Goal: Transaction & Acquisition: Book appointment/travel/reservation

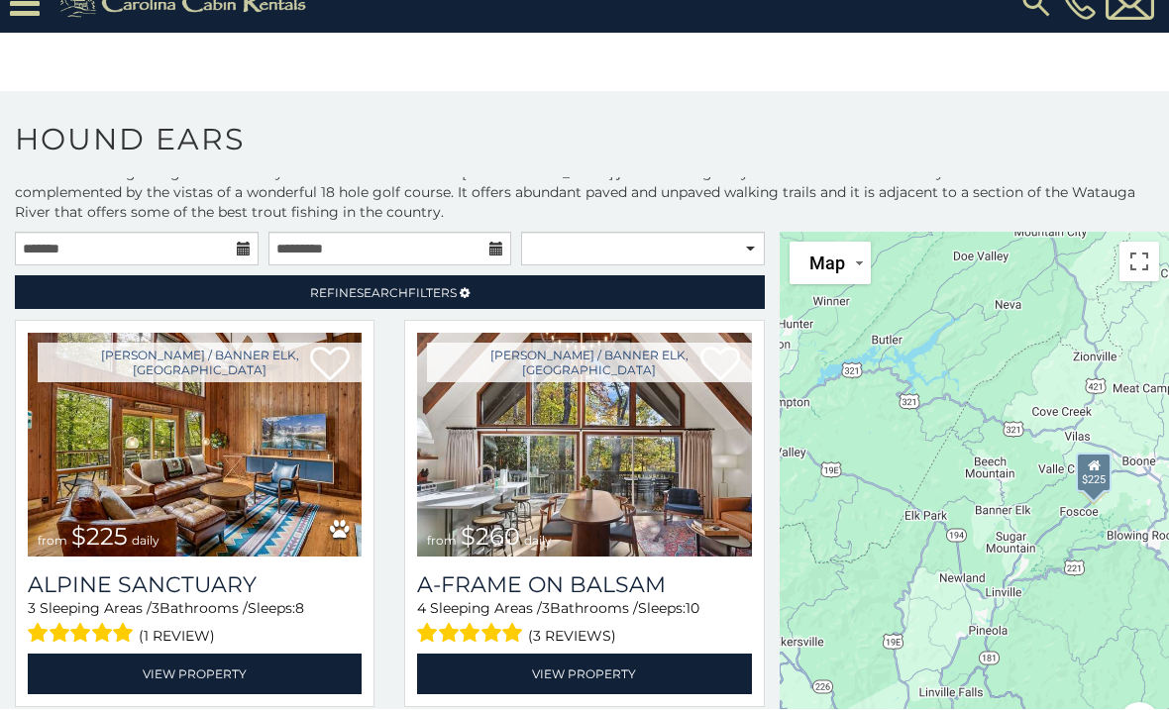
scroll to position [27, 0]
click at [254, 480] on img at bounding box center [195, 446] width 334 height 224
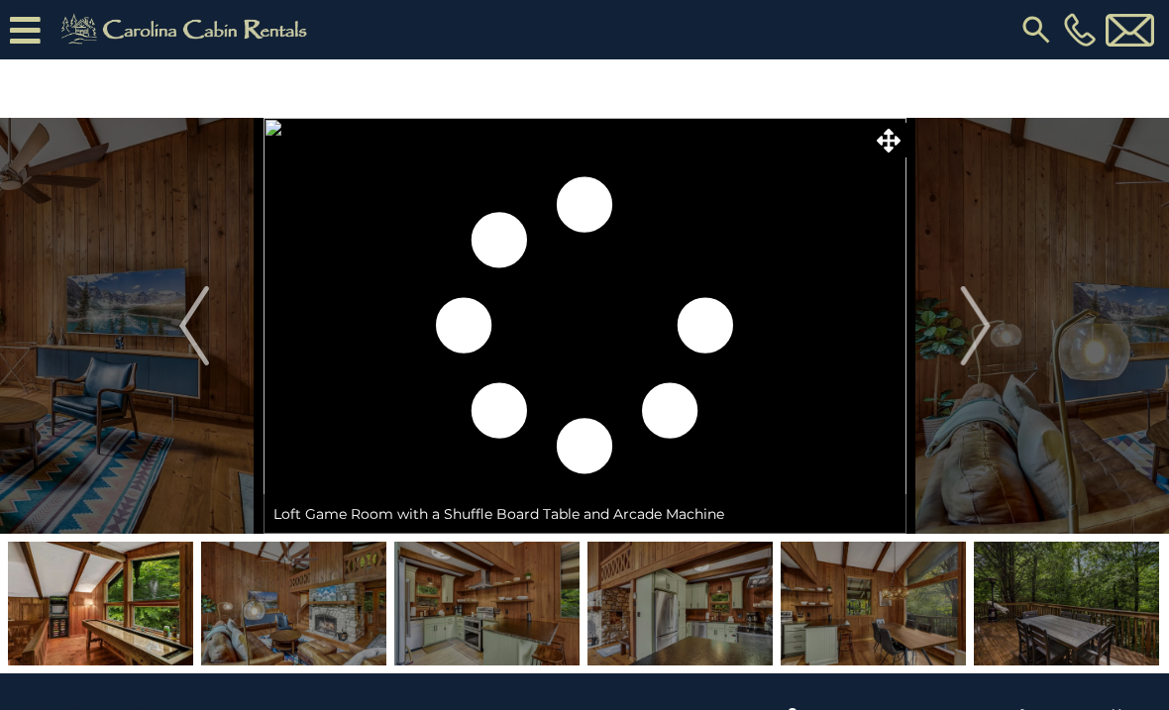
click at [1000, 338] on button "Next" at bounding box center [975, 326] width 139 height 416
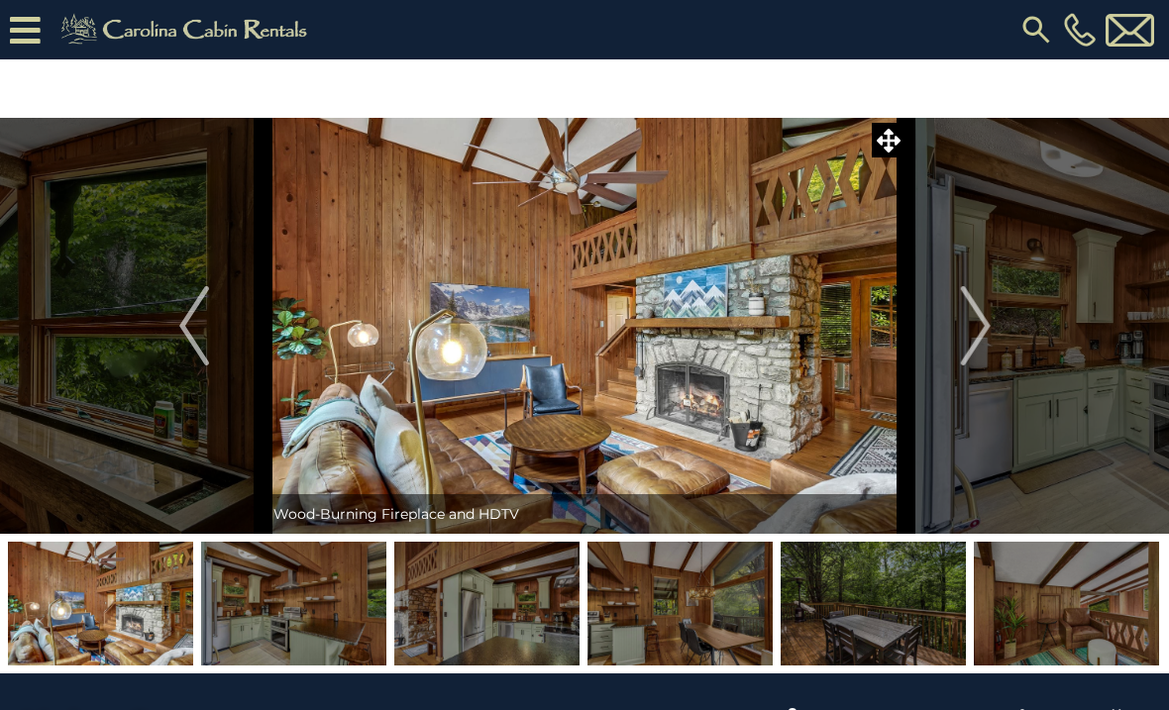
click at [183, 338] on img "Previous" at bounding box center [194, 325] width 30 height 79
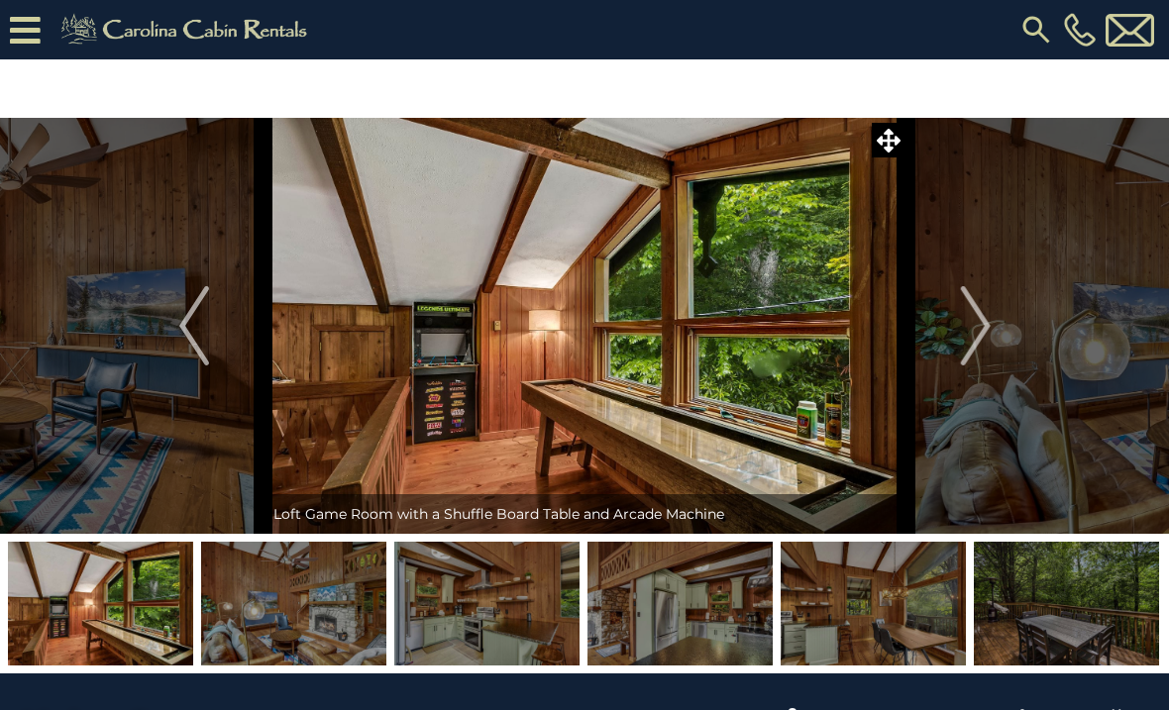
click at [988, 340] on img "Next" at bounding box center [975, 325] width 30 height 79
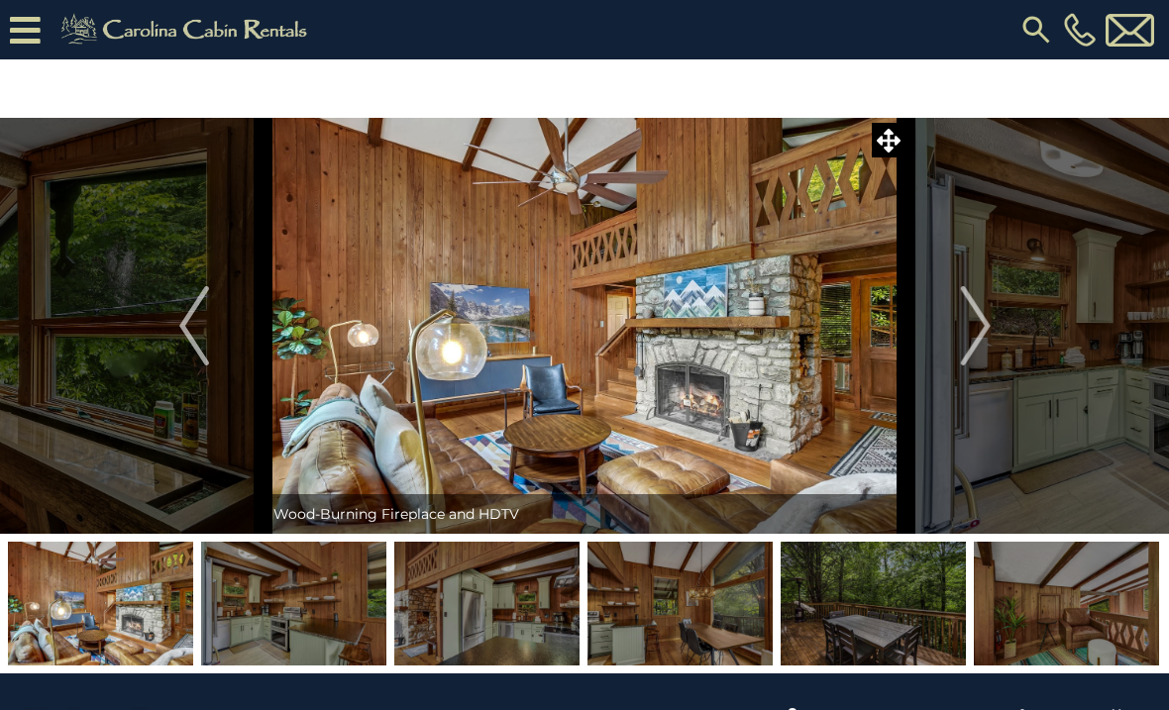
click at [995, 346] on button "Next" at bounding box center [975, 326] width 139 height 416
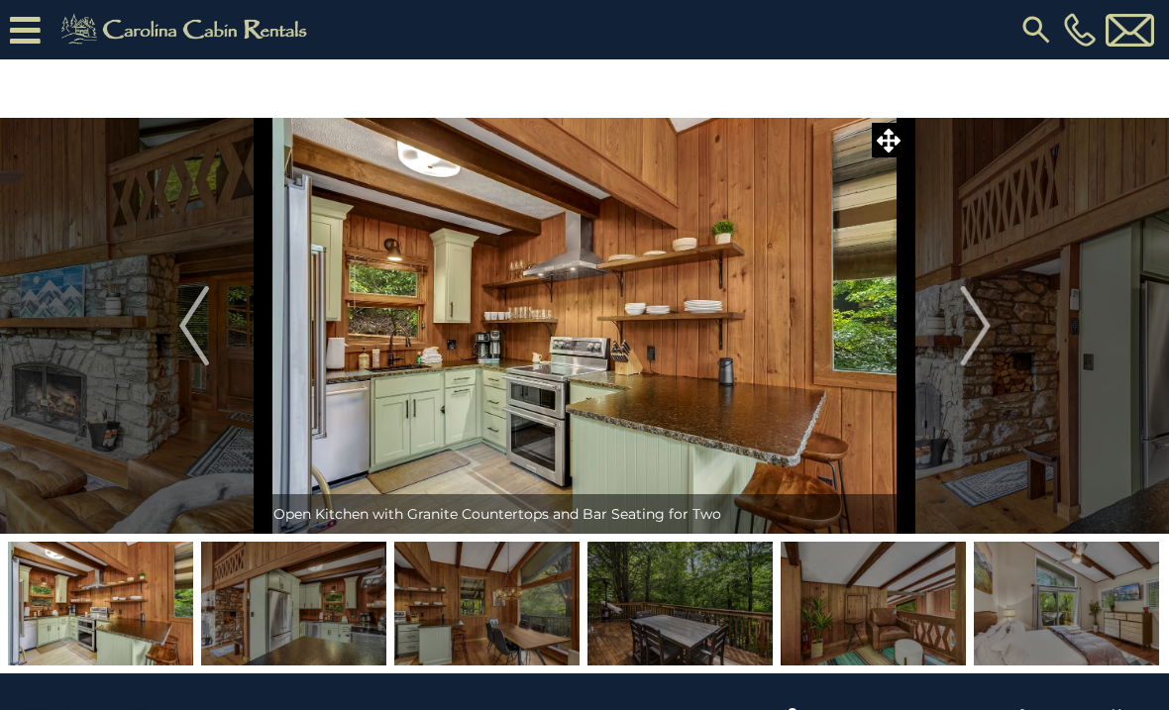
click at [996, 363] on button "Next" at bounding box center [975, 326] width 139 height 416
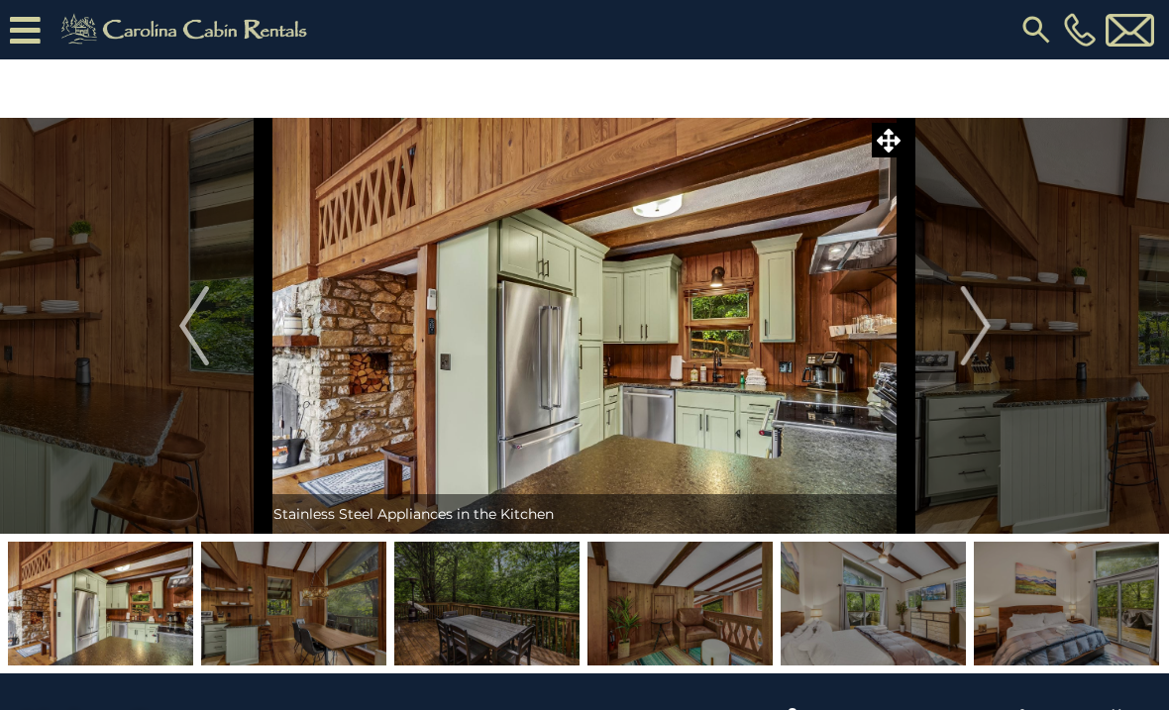
click at [997, 354] on button "Next" at bounding box center [975, 326] width 139 height 416
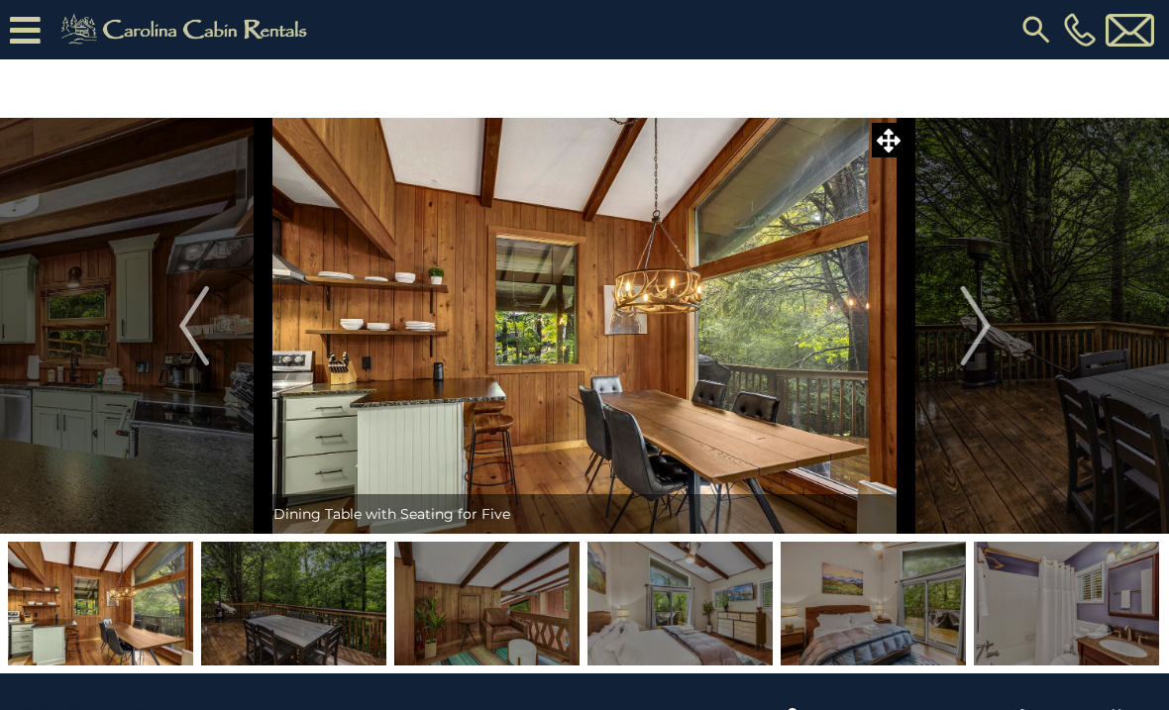
click at [994, 348] on button "Next" at bounding box center [975, 326] width 139 height 416
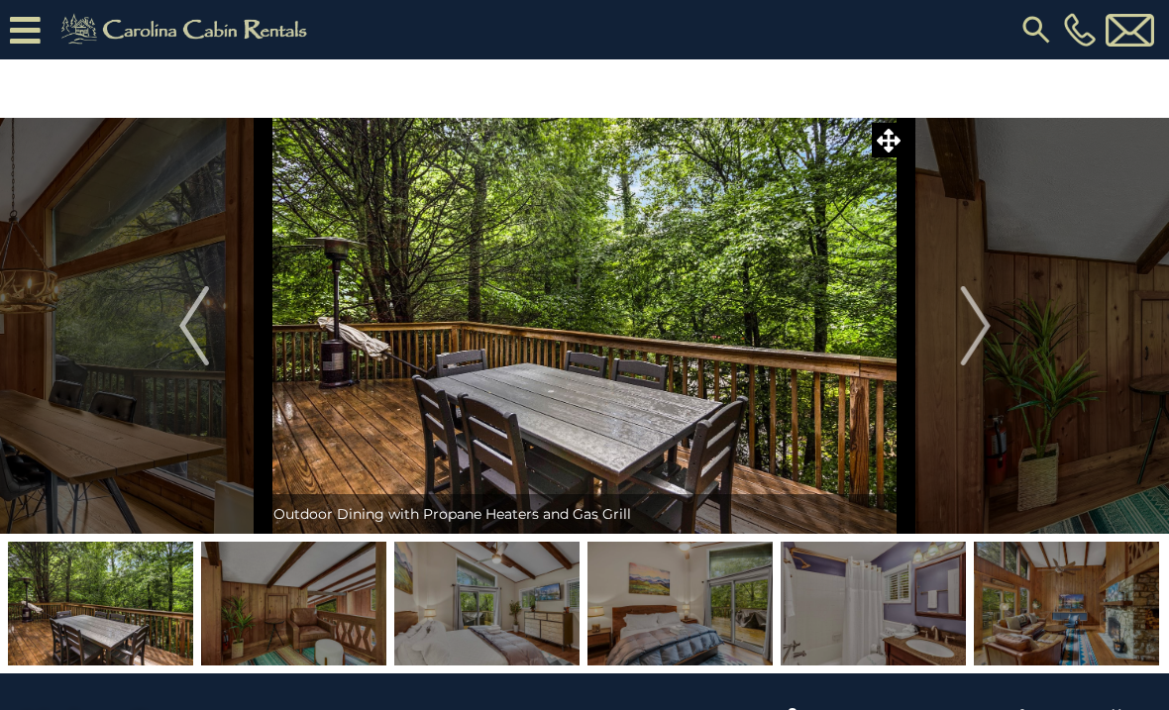
click at [993, 343] on button "Next" at bounding box center [975, 326] width 139 height 416
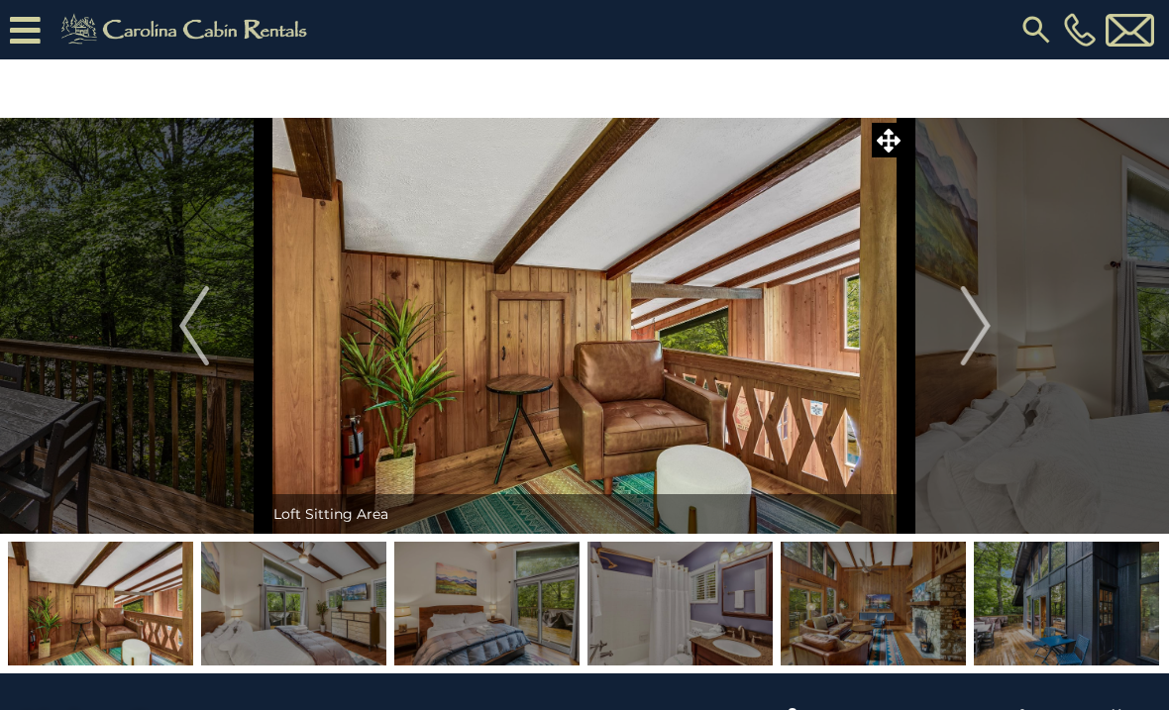
click at [1010, 347] on button "Next" at bounding box center [975, 326] width 139 height 416
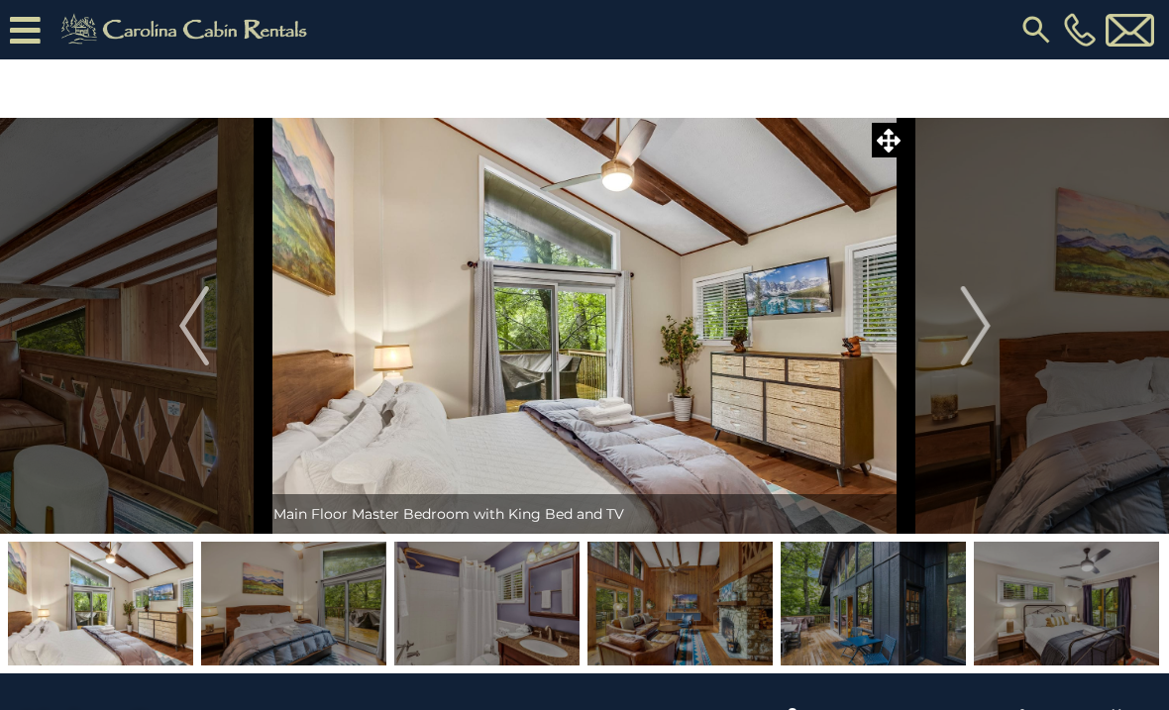
click at [998, 356] on button "Next" at bounding box center [975, 326] width 139 height 416
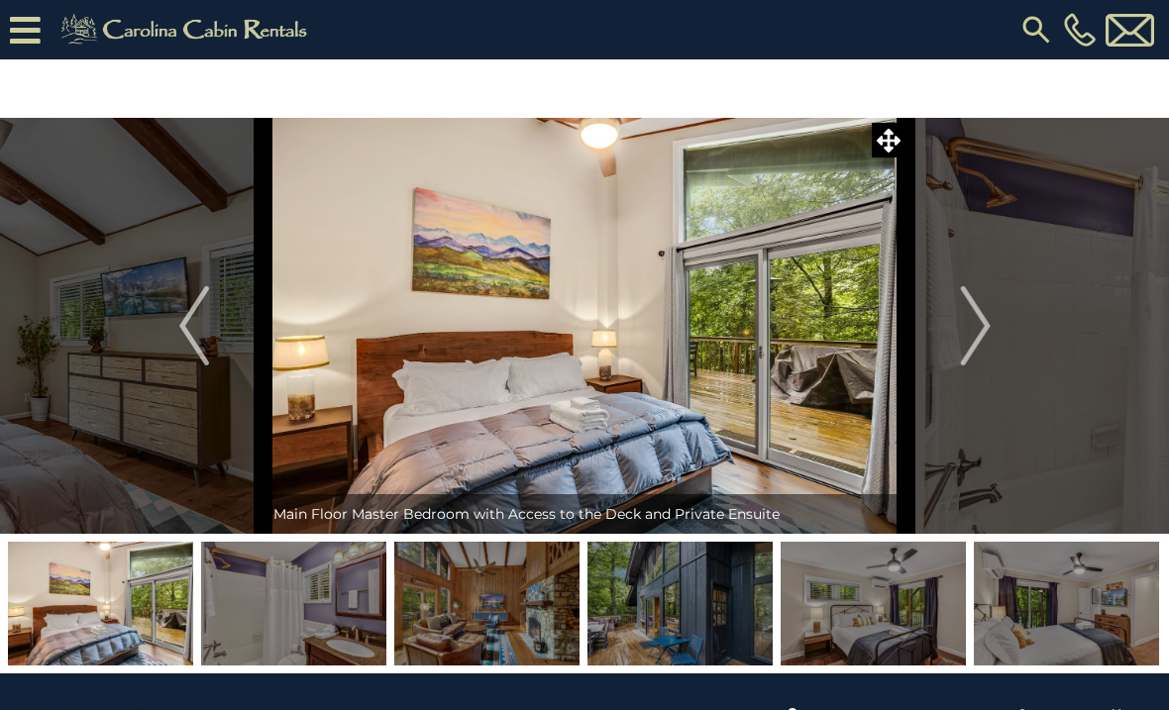
click at [994, 352] on button "Next" at bounding box center [975, 326] width 139 height 416
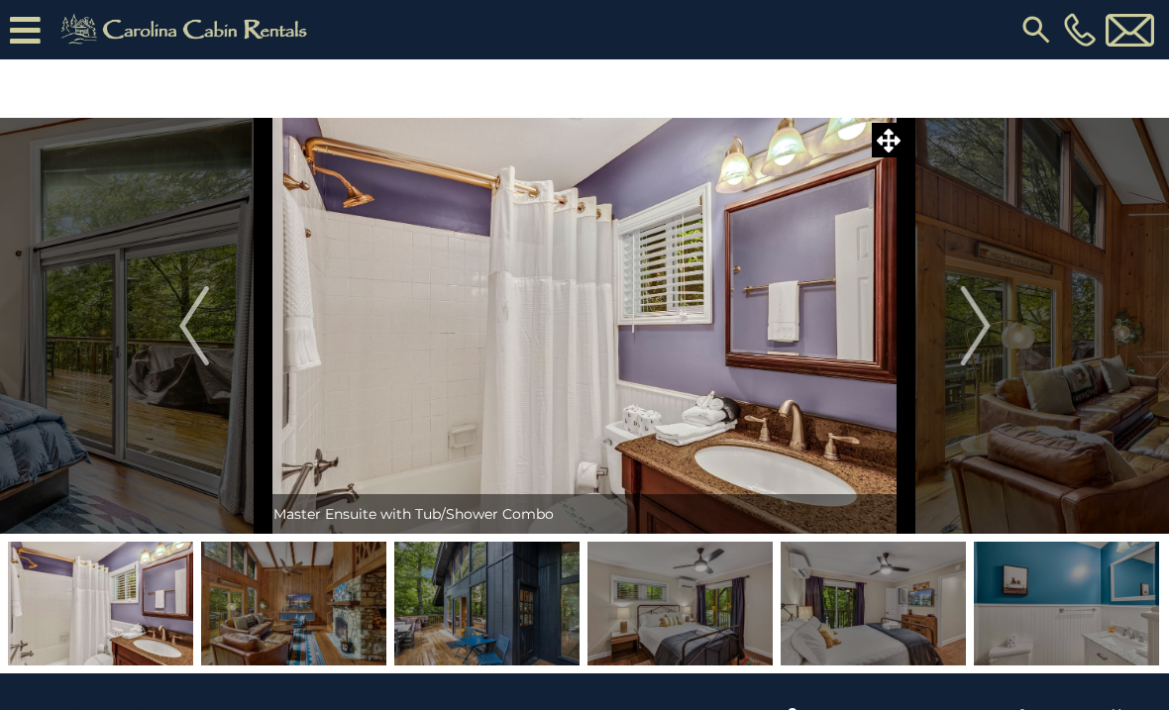
click at [999, 360] on button "Next" at bounding box center [975, 326] width 139 height 416
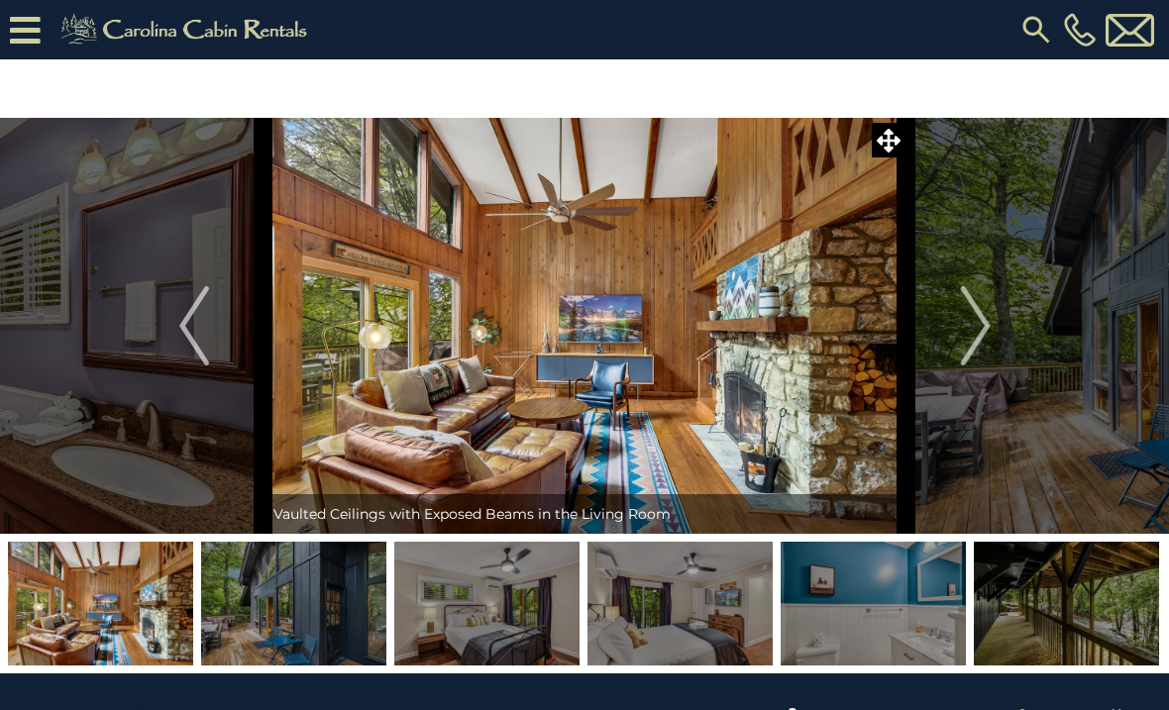
click at [994, 357] on button "Next" at bounding box center [975, 326] width 139 height 416
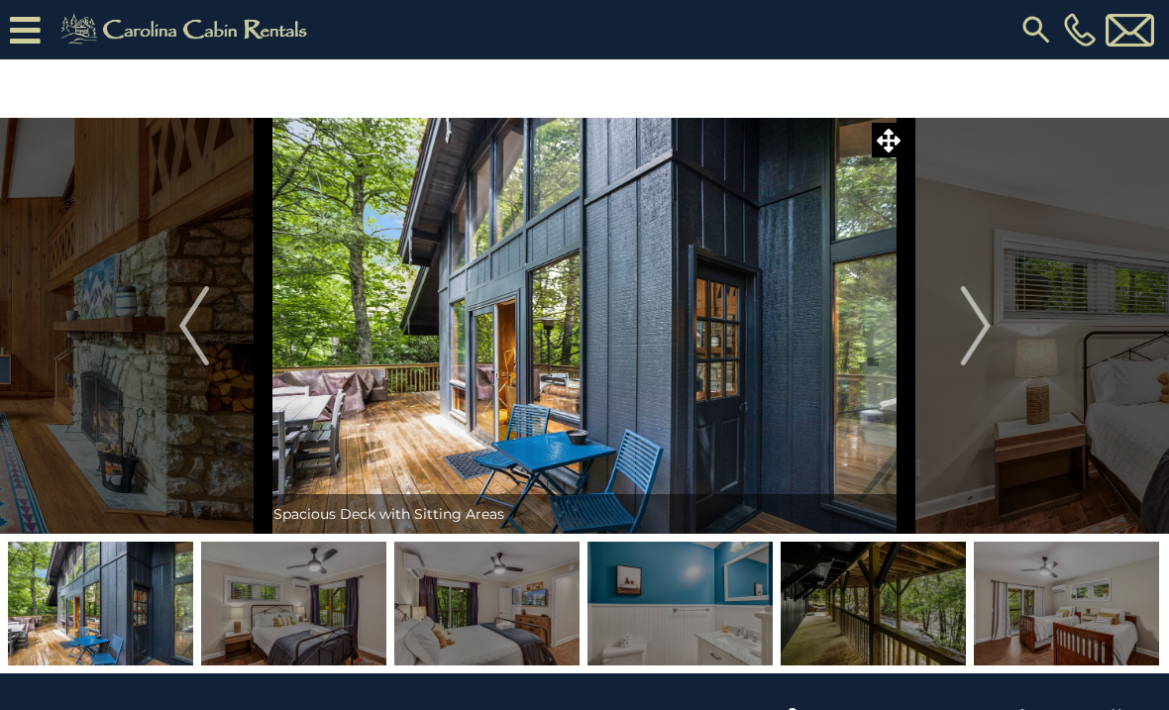
click at [984, 349] on img "Next" at bounding box center [975, 325] width 30 height 79
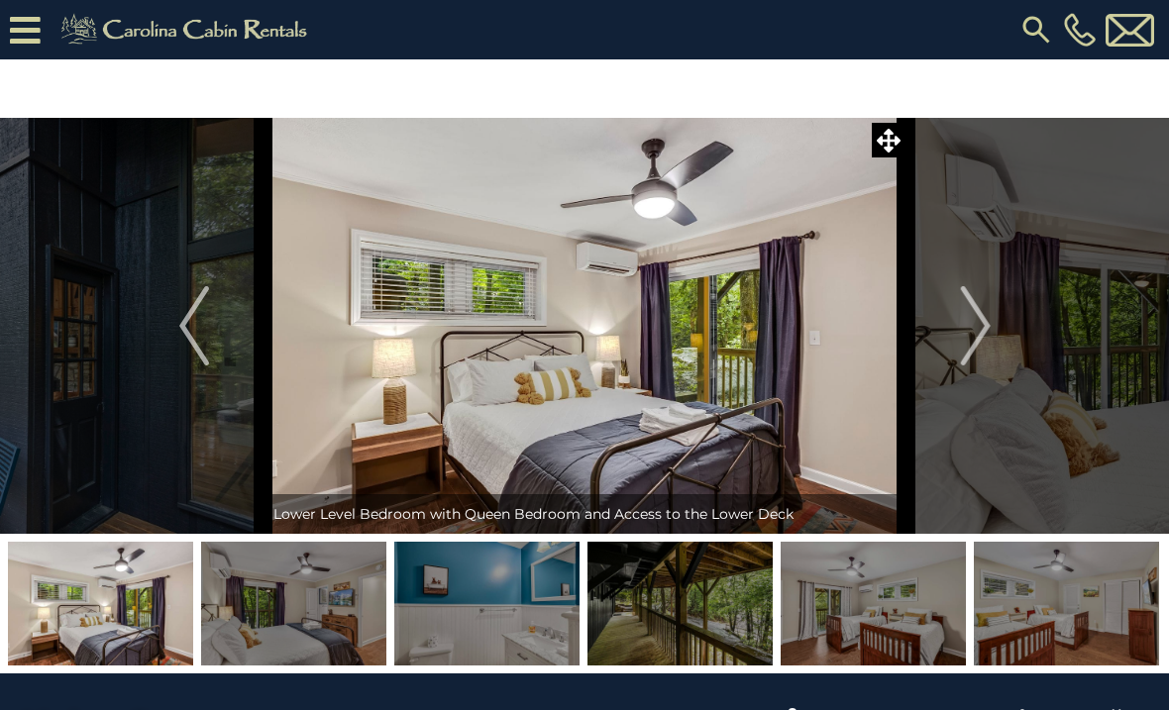
click at [996, 343] on button "Next" at bounding box center [975, 326] width 139 height 416
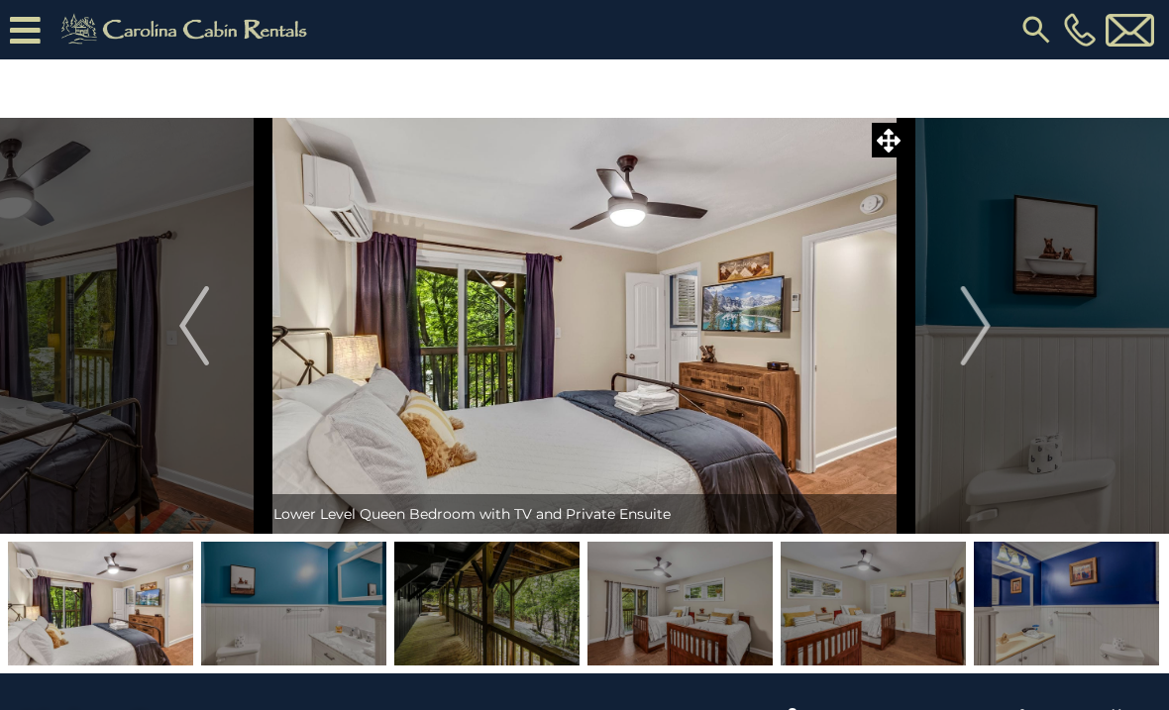
click at [987, 330] on img "Next" at bounding box center [975, 325] width 30 height 79
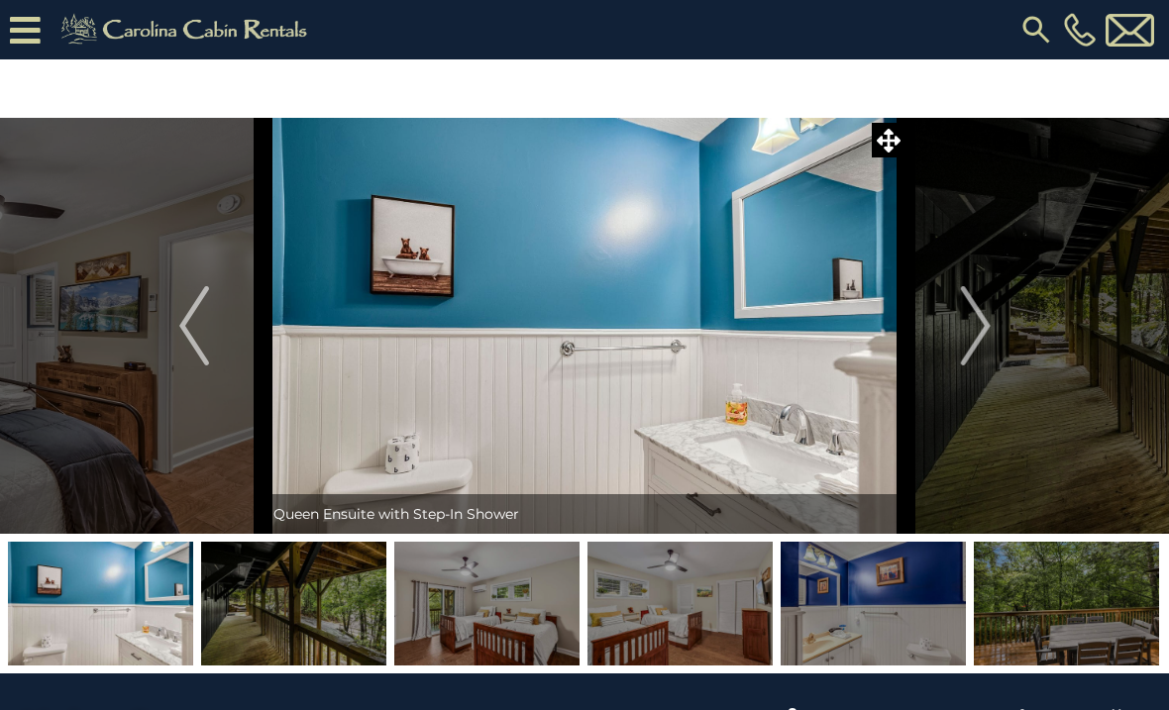
click at [976, 362] on img "Next" at bounding box center [975, 325] width 30 height 79
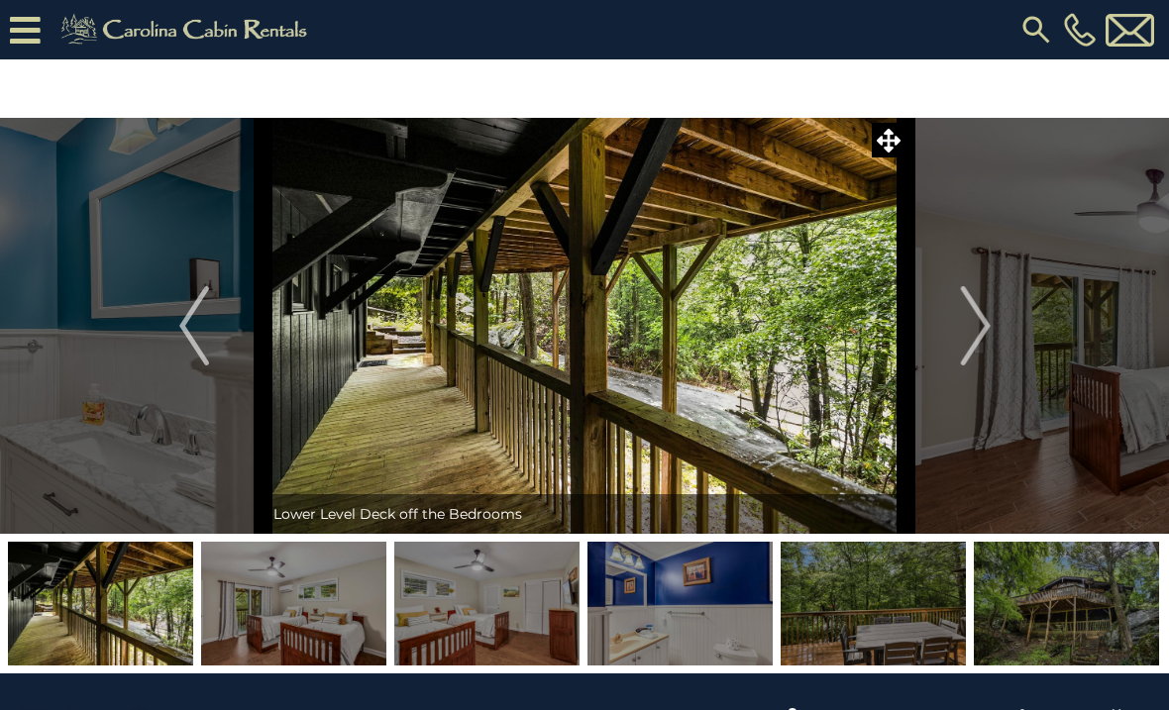
click at [1002, 350] on button "Next" at bounding box center [975, 326] width 139 height 416
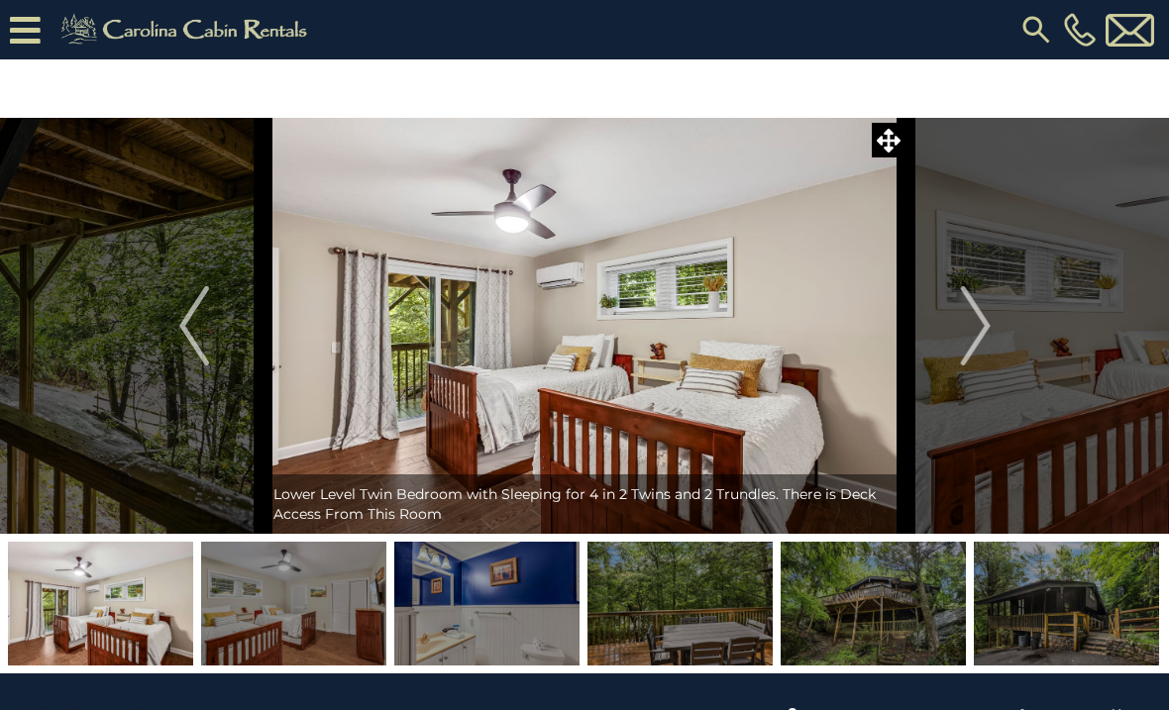
click at [993, 353] on button "Next" at bounding box center [975, 326] width 139 height 416
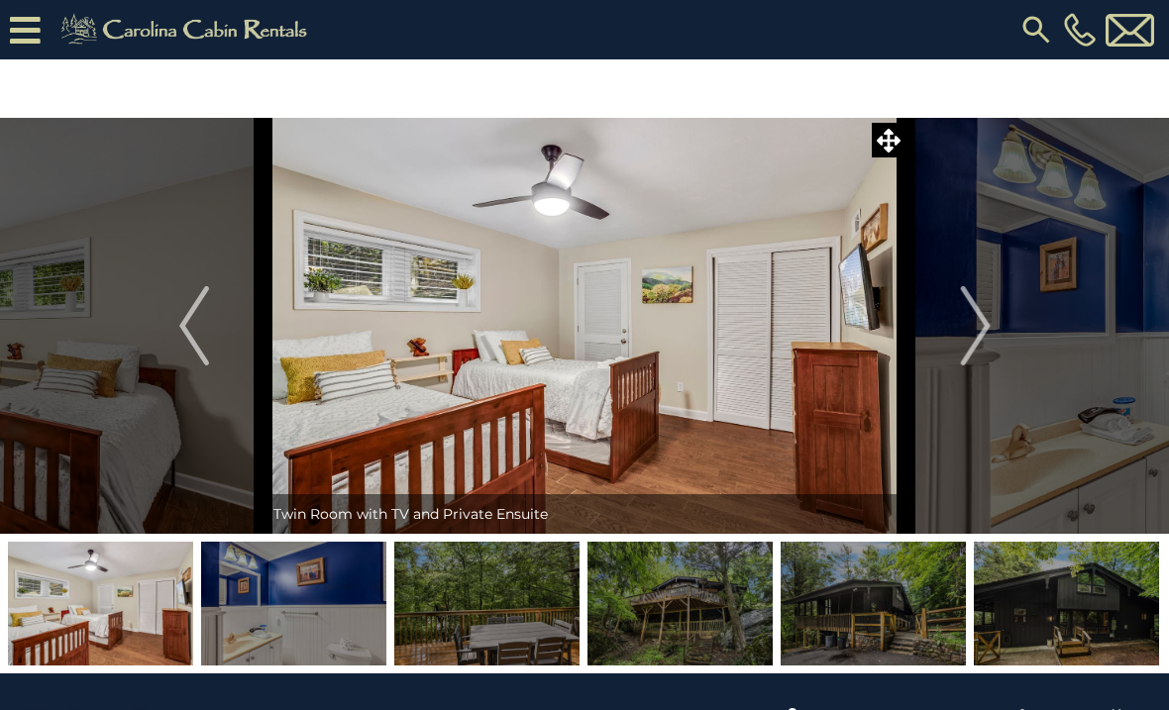
click at [992, 347] on button "Next" at bounding box center [975, 326] width 139 height 416
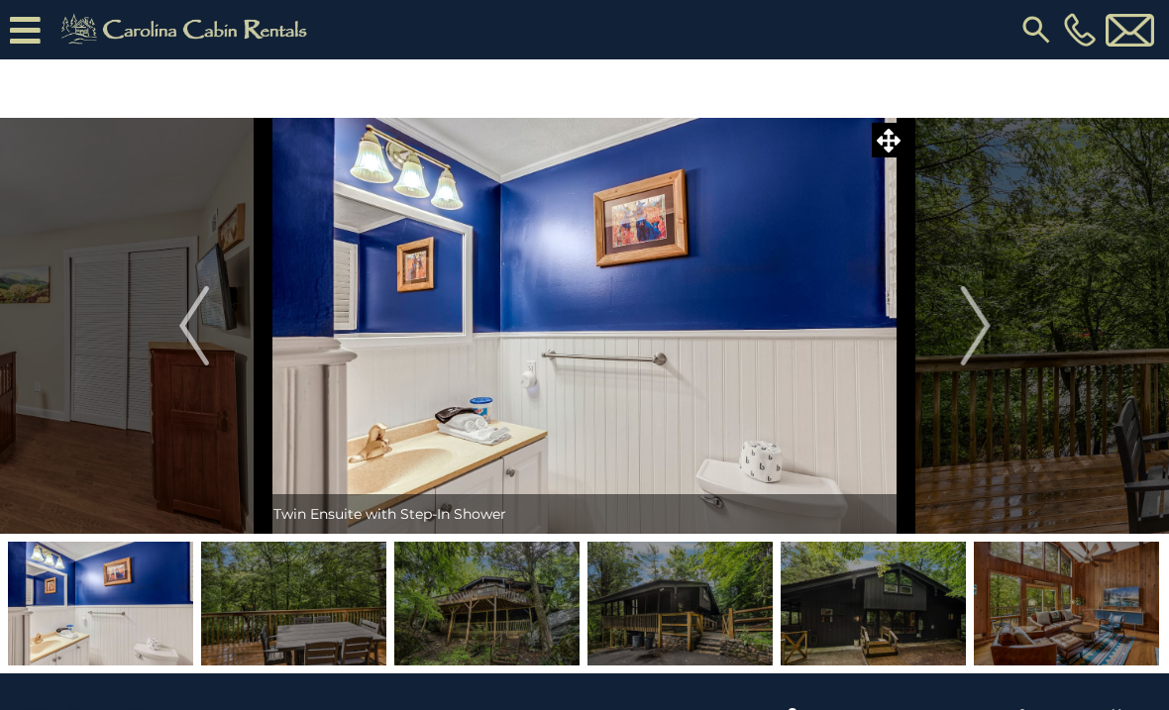
click at [998, 352] on button "Next" at bounding box center [975, 326] width 139 height 416
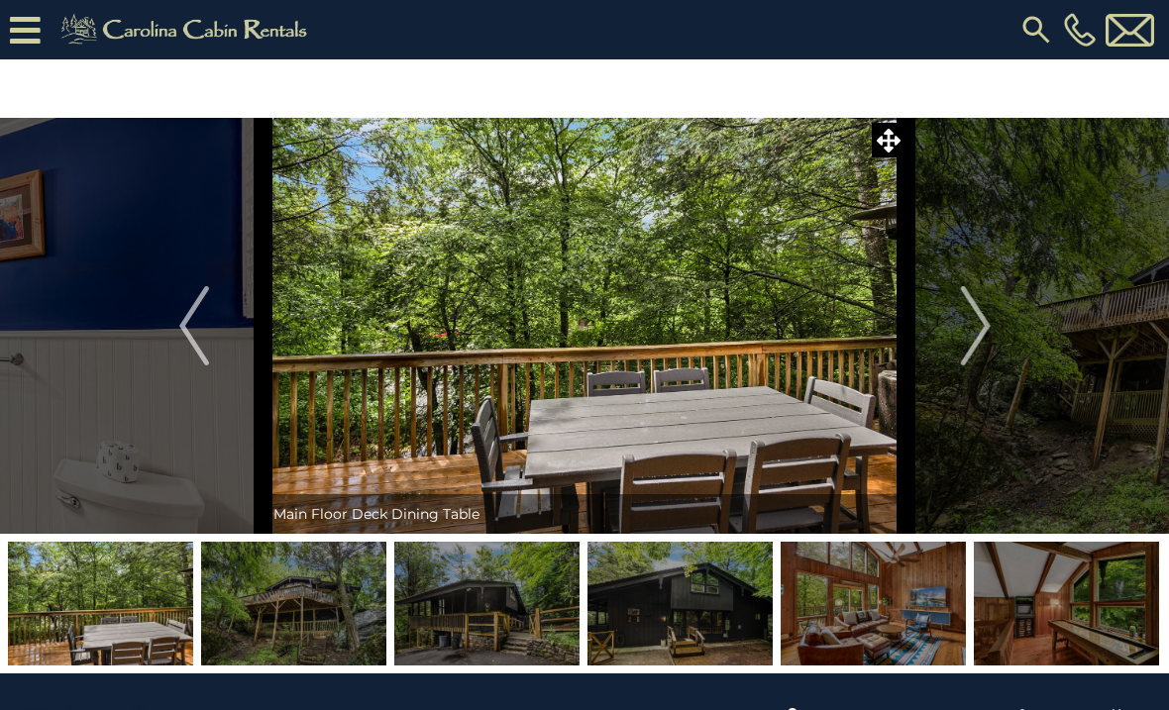
click at [990, 350] on img "Next" at bounding box center [975, 325] width 30 height 79
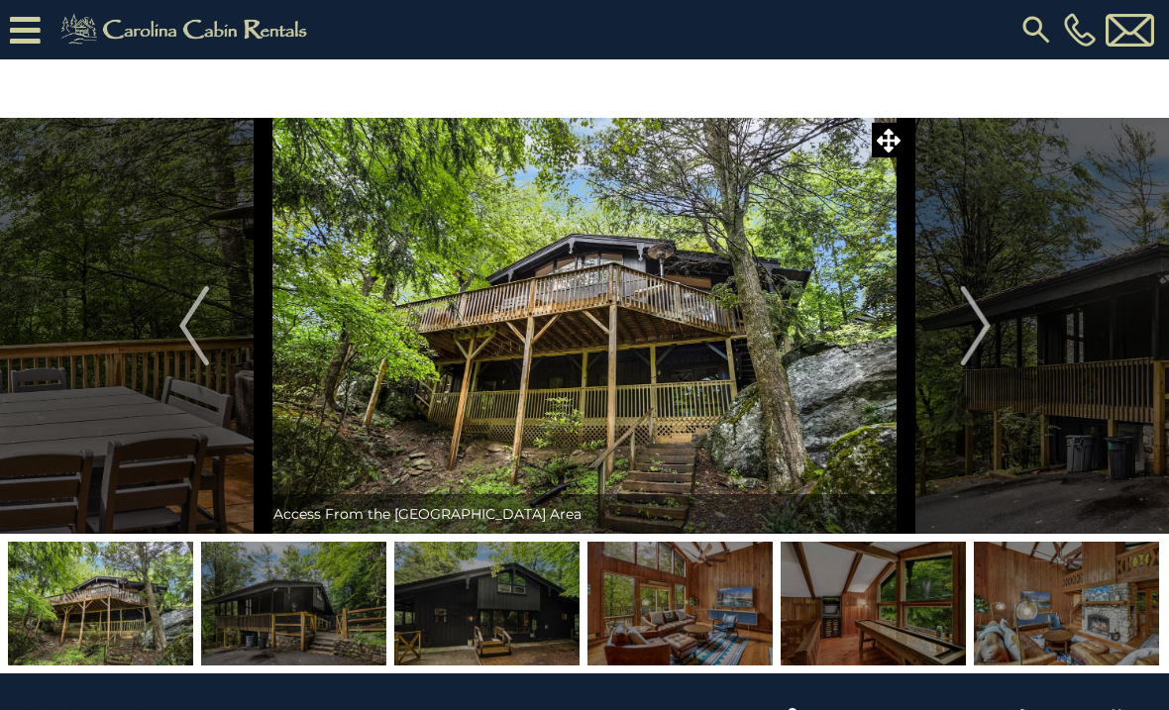
click at [987, 335] on img "Next" at bounding box center [975, 325] width 30 height 79
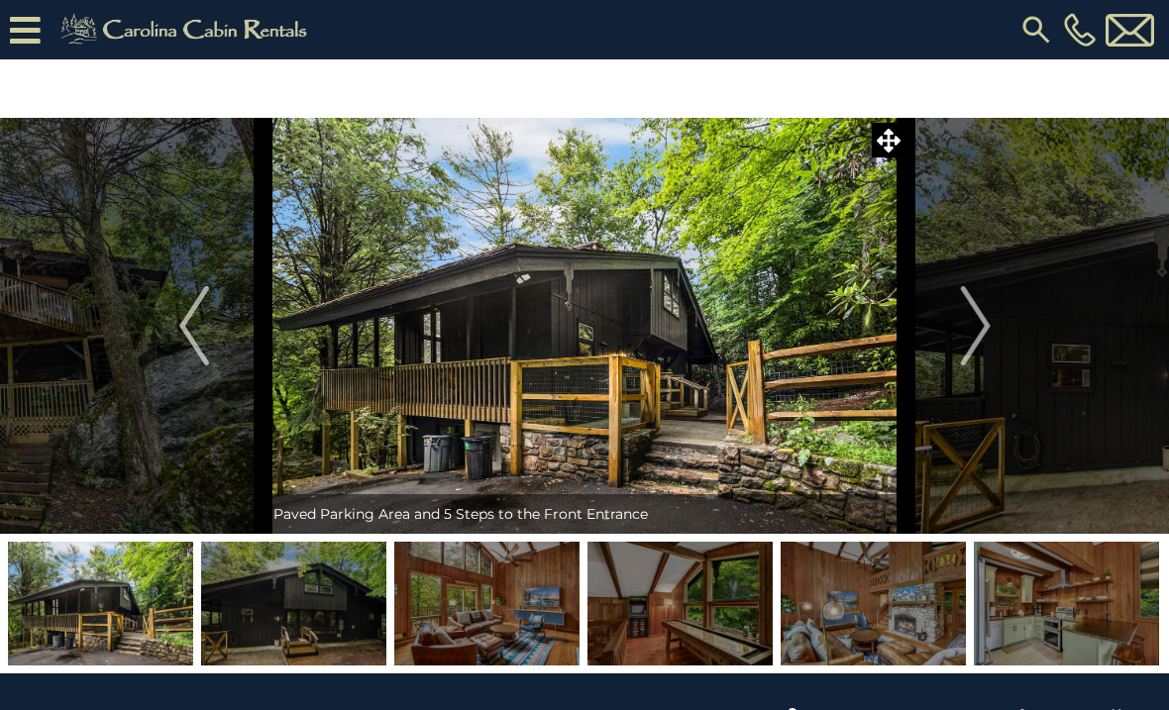
click at [1001, 342] on button "Next" at bounding box center [975, 326] width 139 height 416
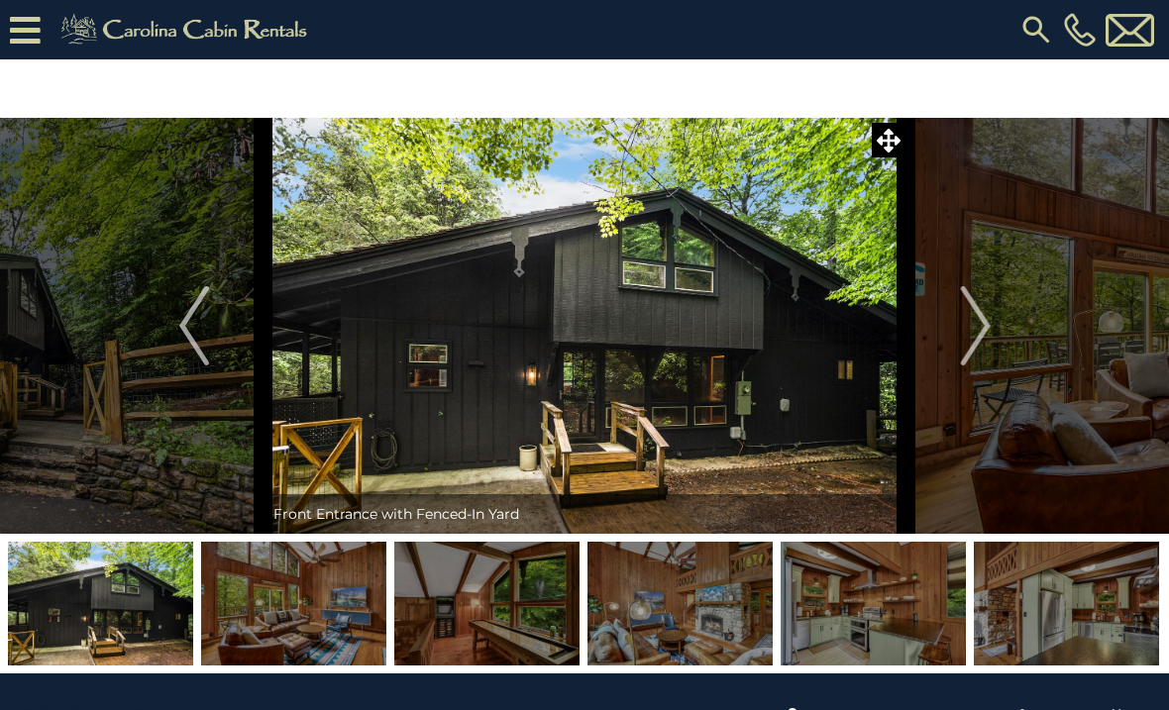
click at [1013, 348] on button "Next" at bounding box center [975, 326] width 139 height 416
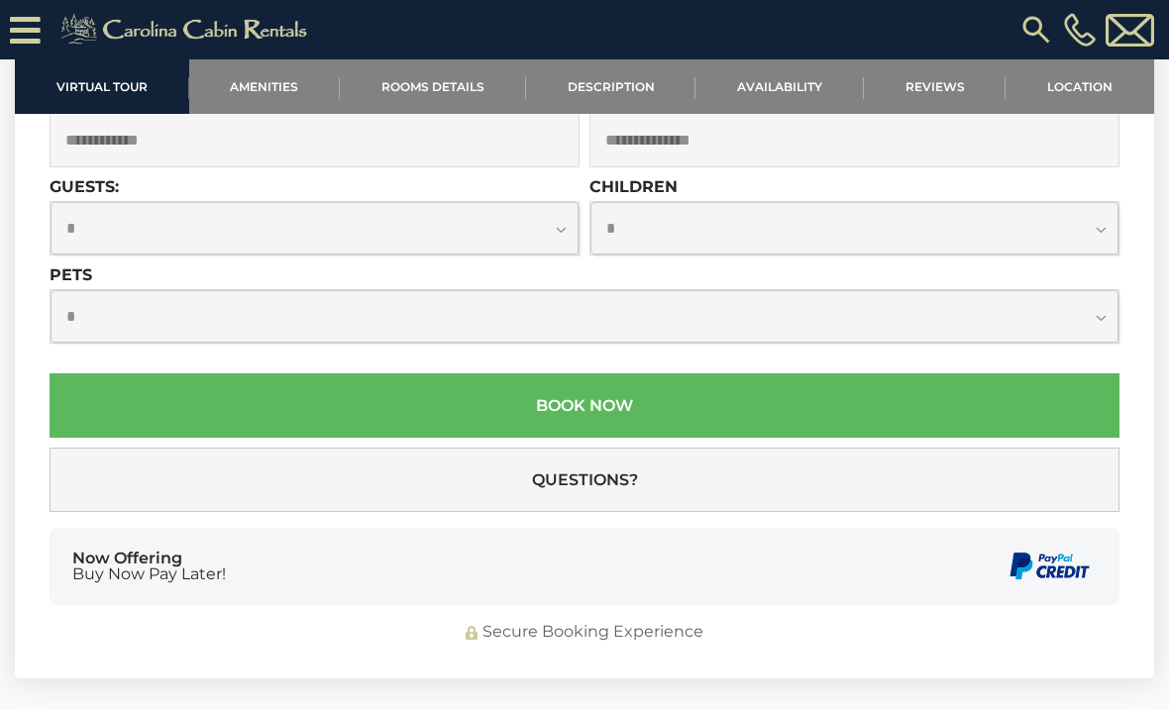
scroll to position [5176, 0]
